Goal: Task Accomplishment & Management: Manage account settings

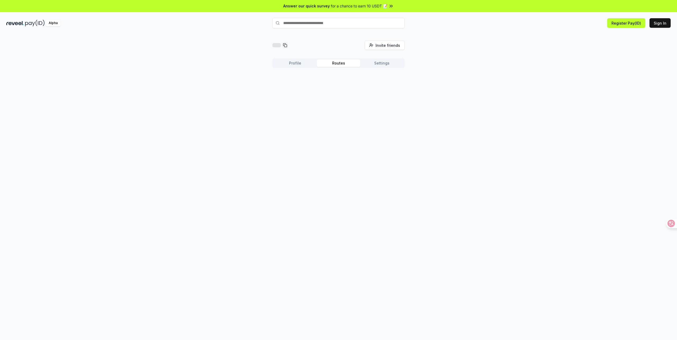
click at [336, 65] on button "Routes" at bounding box center [338, 62] width 43 height 7
click at [301, 62] on button "Profile" at bounding box center [294, 62] width 43 height 7
click at [387, 87] on button "Get Paid" at bounding box center [388, 84] width 24 height 10
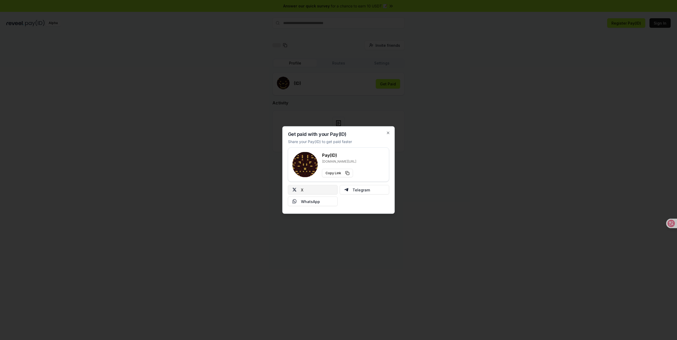
click at [310, 189] on button "X" at bounding box center [313, 190] width 50 height 10
